Goal: Submit feedback/report problem

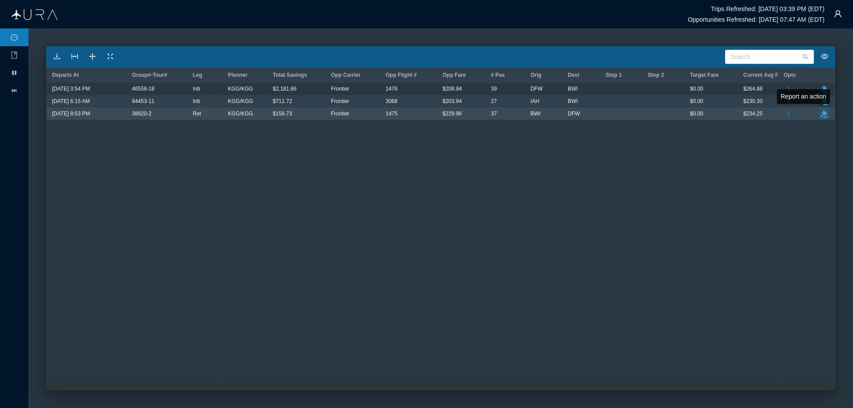
click at [826, 113] on icon "button" at bounding box center [824, 114] width 7 height 7
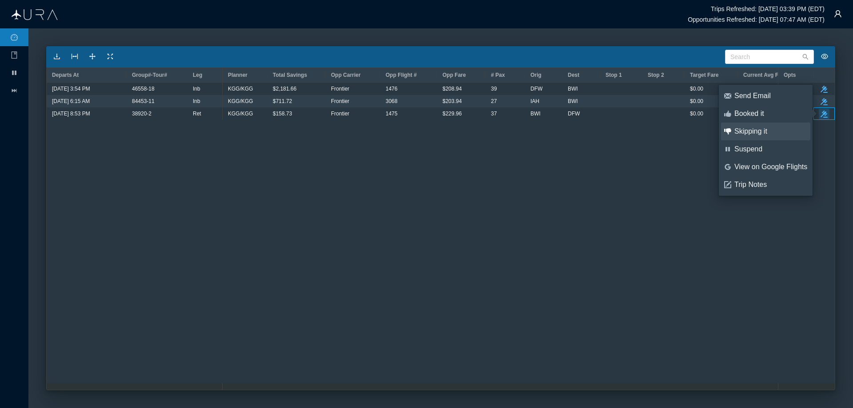
click at [759, 130] on div "Skipping it" at bounding box center [771, 132] width 73 height 10
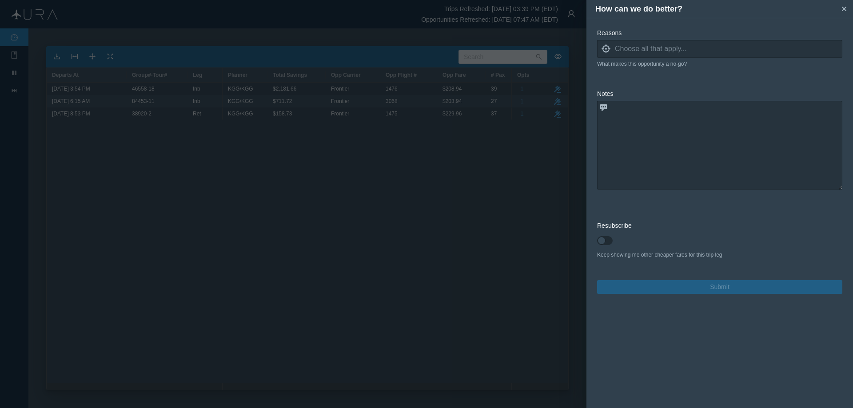
click at [606, 48] on icon "locate" at bounding box center [606, 48] width 9 height 9
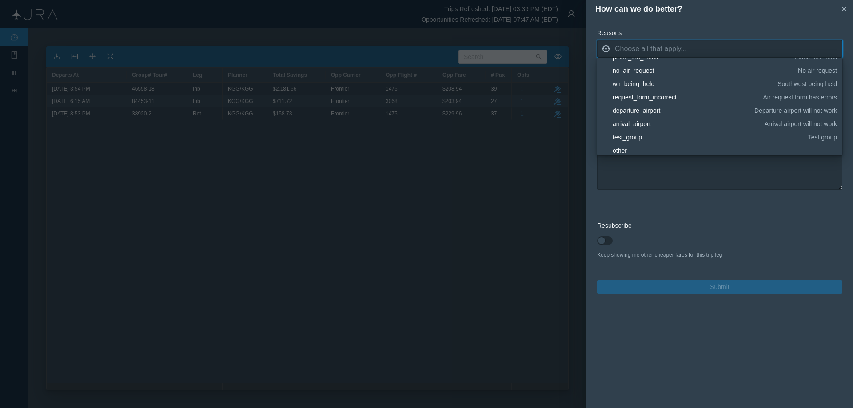
scroll to position [133, 0]
click at [628, 144] on div "other" at bounding box center [723, 146] width 221 height 9
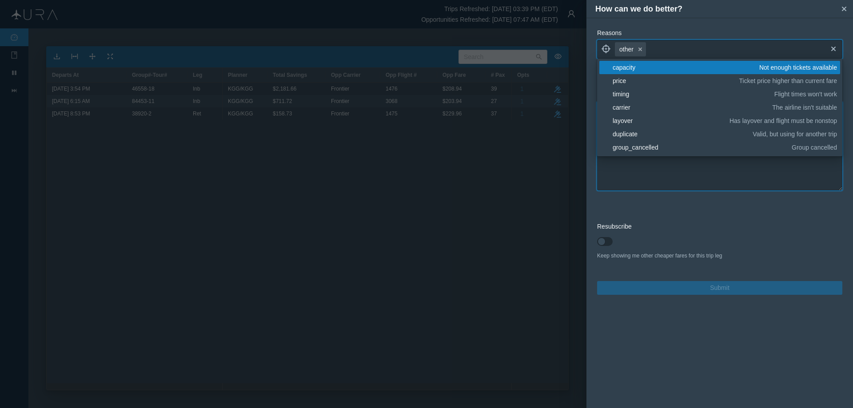
click at [679, 176] on textarea at bounding box center [719, 146] width 245 height 89
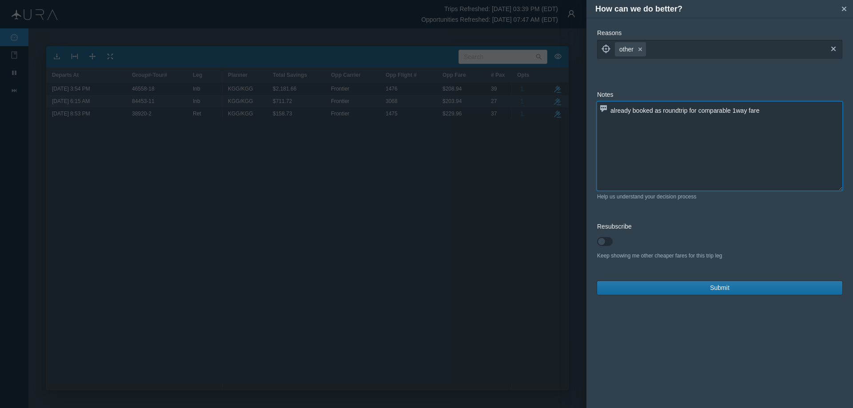
type textarea "already booked as roundtrip for comparable 1way fare"
drag, startPoint x: 711, startPoint y: 283, endPoint x: 706, endPoint y: 283, distance: 5.3
click at [708, 283] on button "Submit" at bounding box center [719, 288] width 245 height 14
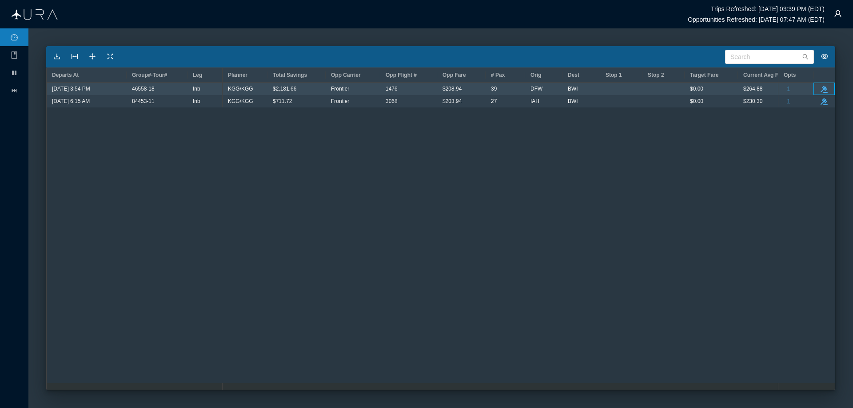
drag, startPoint x: 824, startPoint y: 89, endPoint x: 831, endPoint y: 93, distance: 7.8
click at [824, 89] on icon "button" at bounding box center [824, 89] width 7 height 7
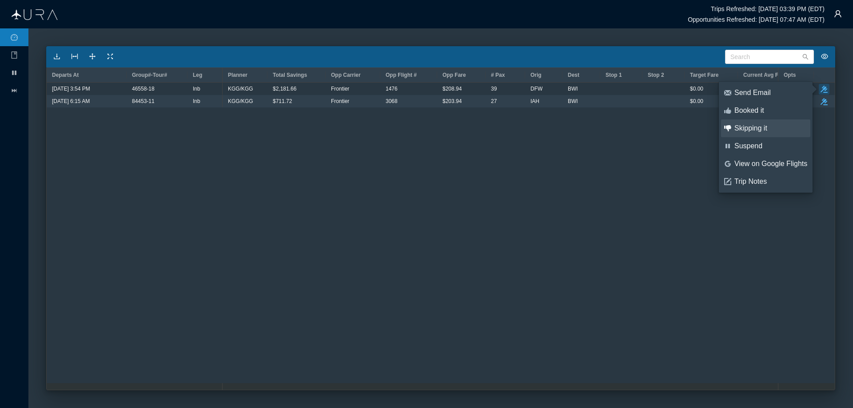
click at [761, 129] on div "Skipping it" at bounding box center [771, 129] width 73 height 10
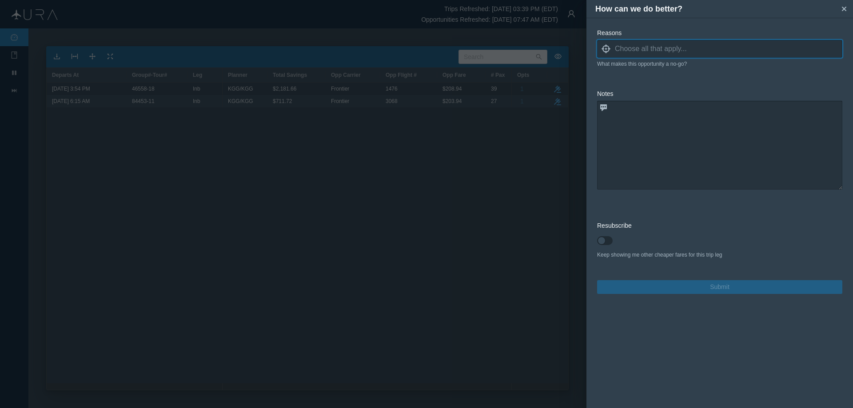
click at [607, 50] on icon "locate" at bounding box center [606, 48] width 9 height 9
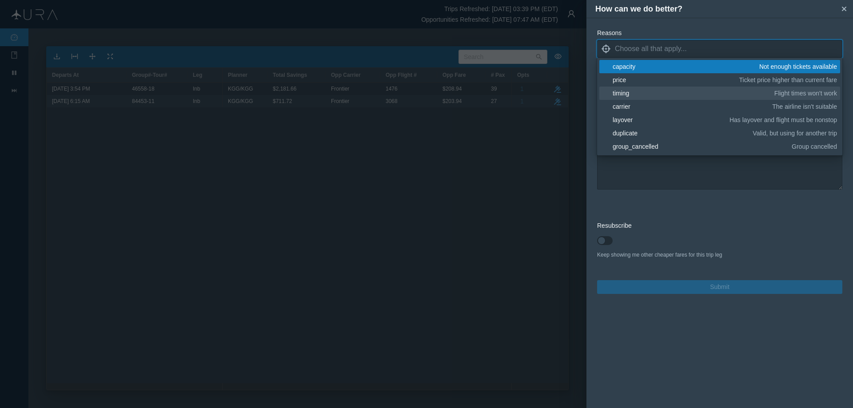
click at [632, 92] on div "timing" at bounding box center [692, 93] width 159 height 9
click at [675, 174] on textarea at bounding box center [719, 146] width 245 height 89
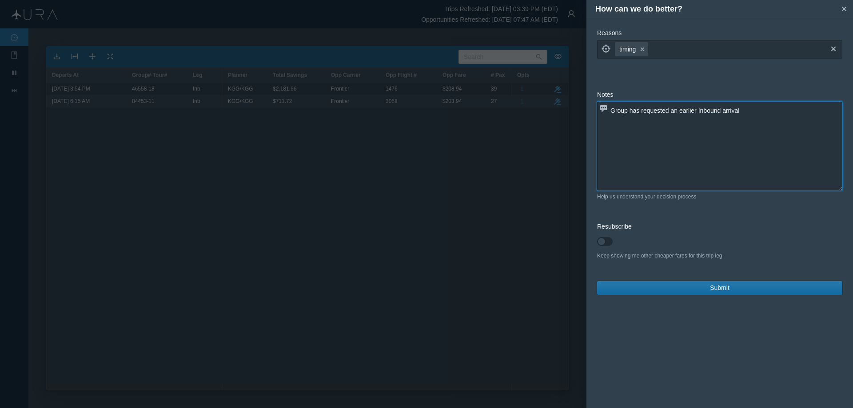
type textarea "Group has requested an earlier Inbound arrival"
click at [724, 287] on span "Submit" at bounding box center [720, 288] width 20 height 9
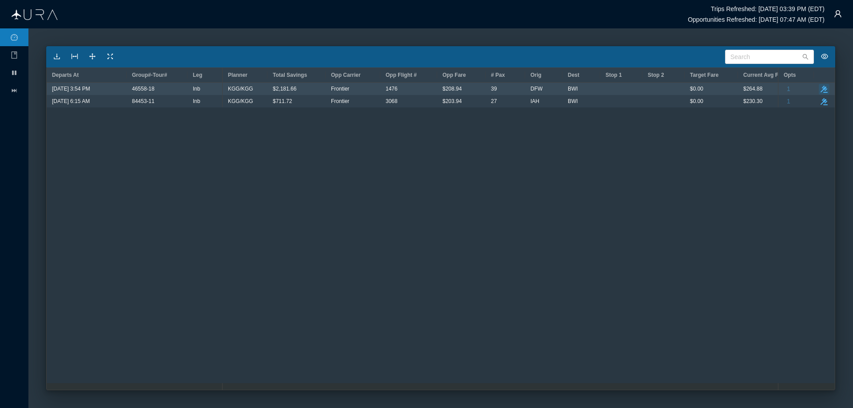
click at [827, 88] on icon "take-action" at bounding box center [824, 89] width 7 height 7
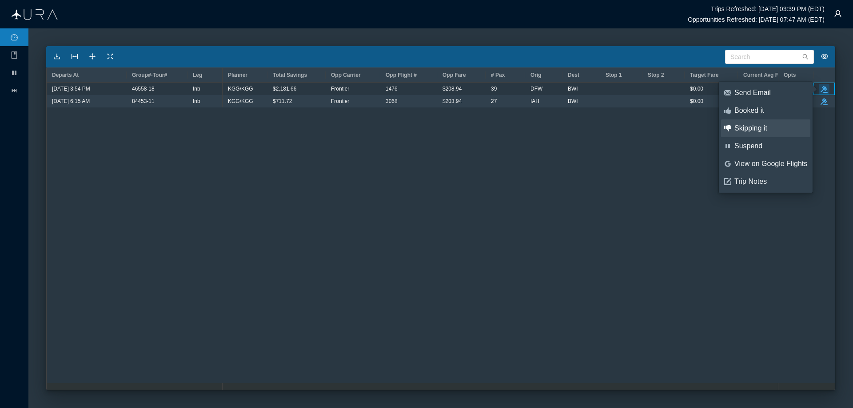
click at [764, 125] on div "Skipping it" at bounding box center [771, 129] width 73 height 10
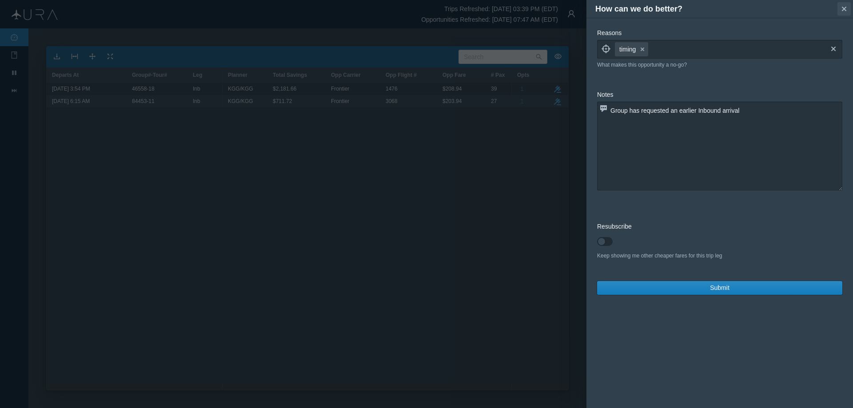
drag, startPoint x: 844, startPoint y: 8, endPoint x: 508, endPoint y: 167, distance: 372.7
click at [843, 8] on icon "small-cross" at bounding box center [844, 8] width 9 height 9
